Goal: Find specific page/section: Find specific page/section

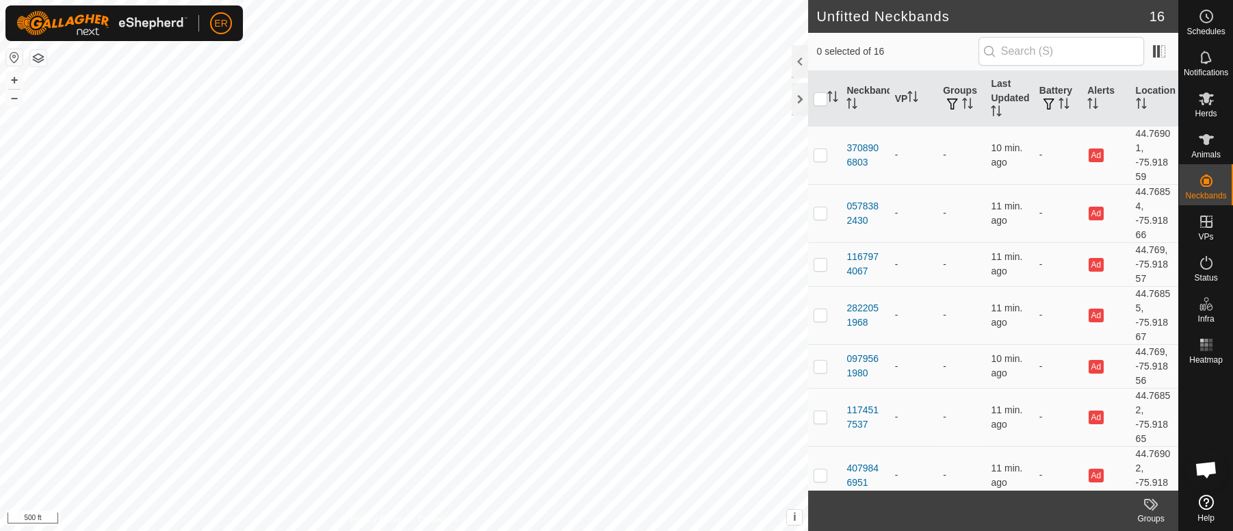
scroll to position [11366, 0]
click at [793, 98] on div at bounding box center [800, 99] width 16 height 33
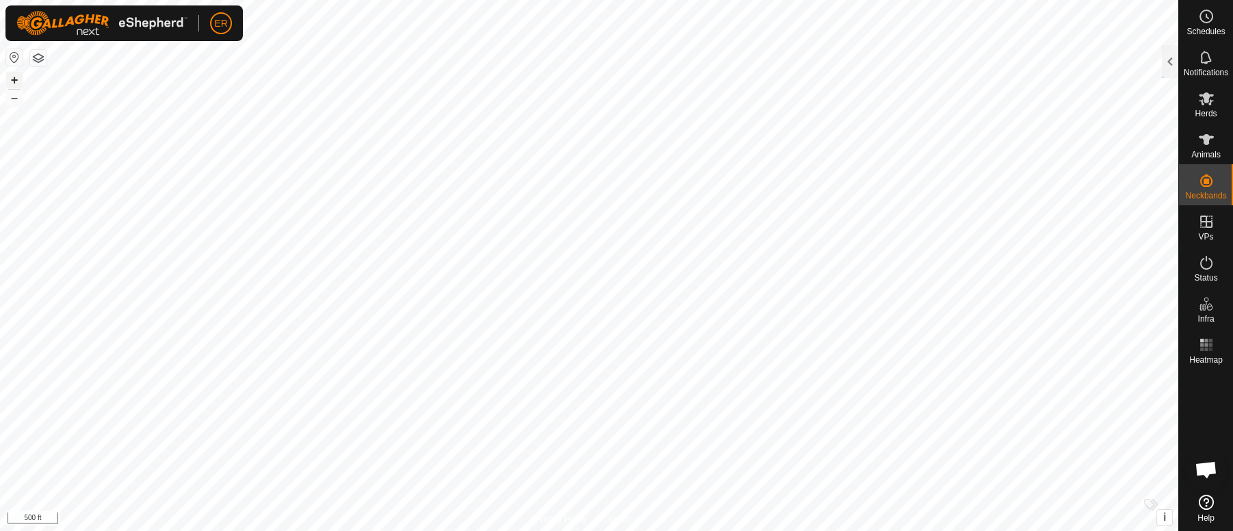
click at [12, 74] on button "+" at bounding box center [14, 80] width 16 height 16
click at [1168, 60] on div at bounding box center [1170, 61] width 16 height 33
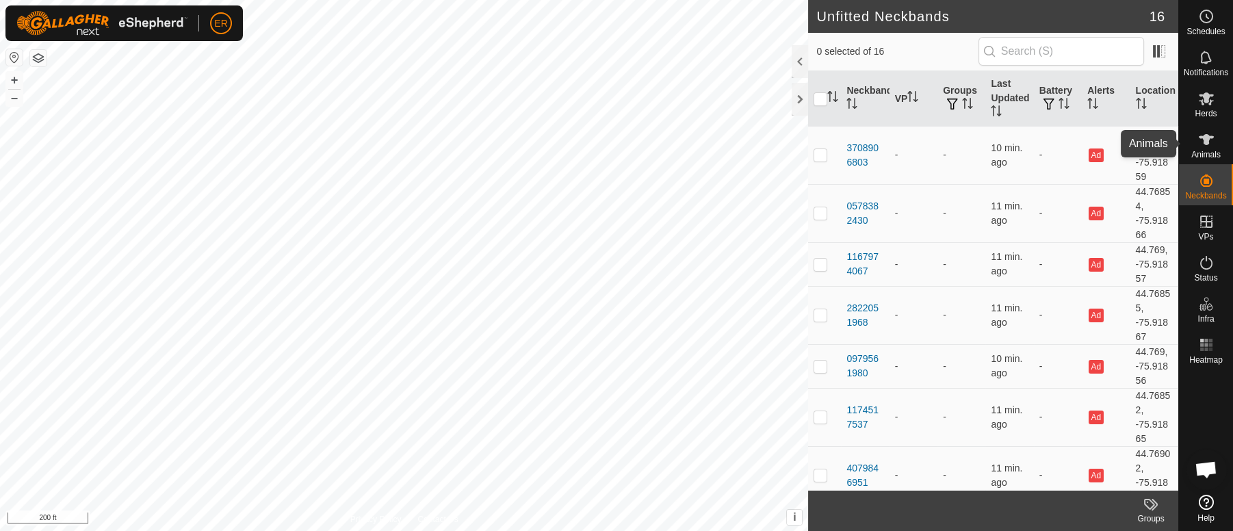
click at [1211, 132] on icon at bounding box center [1207, 139] width 16 height 16
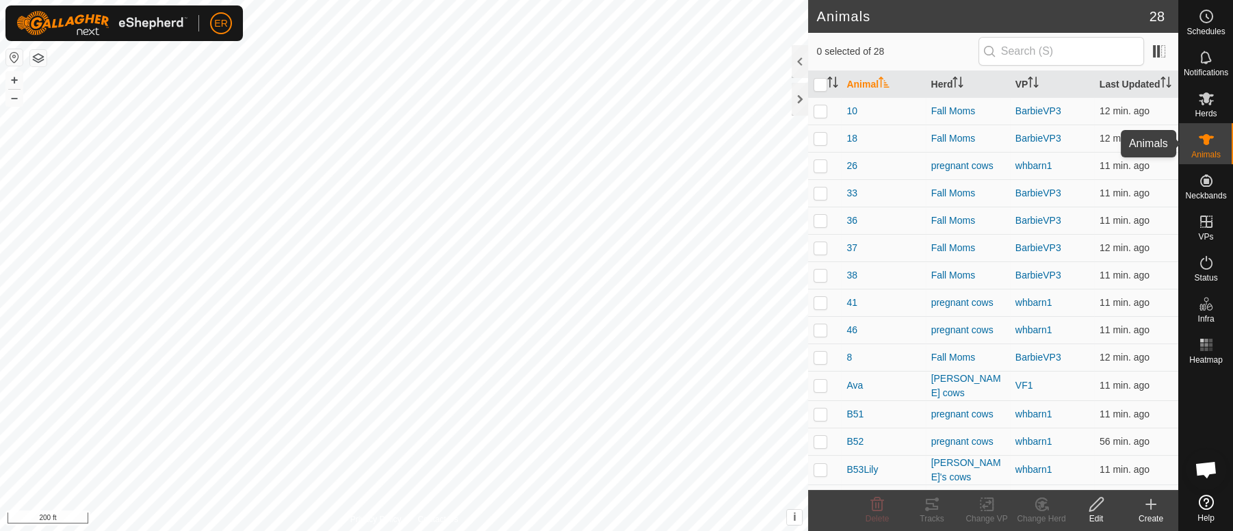
click at [1207, 143] on icon at bounding box center [1206, 139] width 15 height 11
